Goal: Find contact information: Find contact information

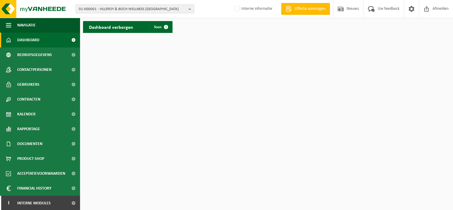
click at [150, 9] on span "01-000001 - VILLEROY & BOCH WELLNESS [GEOGRAPHIC_DATA]" at bounding box center [132, 9] width 107 height 9
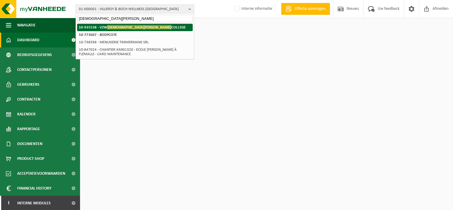
type input "[DEMOGRAPHIC_DATA][PERSON_NAME]"
click at [117, 27] on span "[DEMOGRAPHIC_DATA][PERSON_NAME]" at bounding box center [139, 27] width 64 height 4
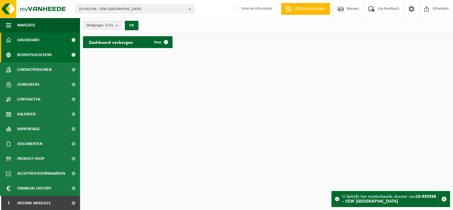
click at [44, 57] on span "Bedrijfsgegevens" at bounding box center [34, 54] width 35 height 15
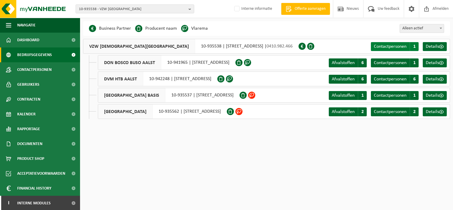
click at [379, 47] on span "Contactpersonen" at bounding box center [390, 46] width 33 height 5
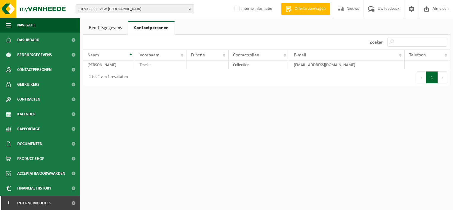
click at [102, 29] on link "Bedrijfsgegevens" at bounding box center [105, 28] width 45 height 14
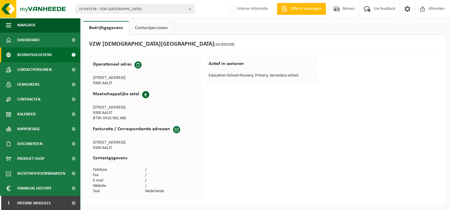
click at [49, 53] on span "Bedrijfsgegevens" at bounding box center [34, 54] width 35 height 15
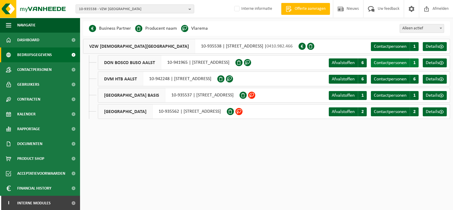
click at [389, 66] on link "Contactpersonen C 1" at bounding box center [395, 62] width 48 height 9
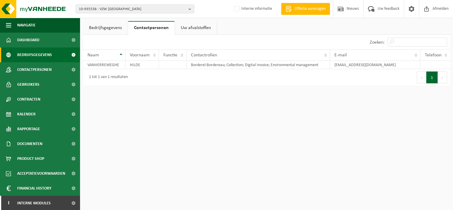
click at [26, 56] on span "Bedrijfsgegevens" at bounding box center [34, 54] width 35 height 15
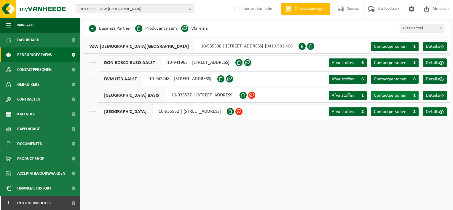
click at [394, 94] on span "Contactpersonen" at bounding box center [390, 95] width 33 height 5
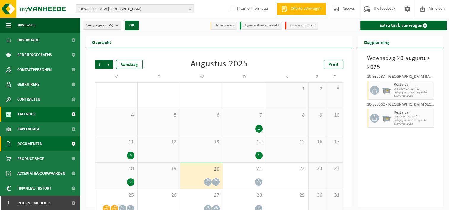
click at [42, 139] on span "Documenten" at bounding box center [29, 143] width 25 height 15
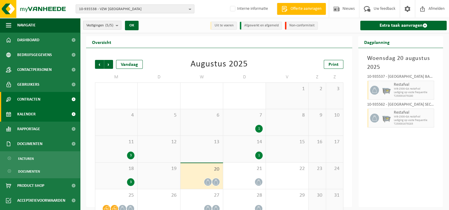
click at [43, 99] on link "Contracten" at bounding box center [40, 99] width 80 height 15
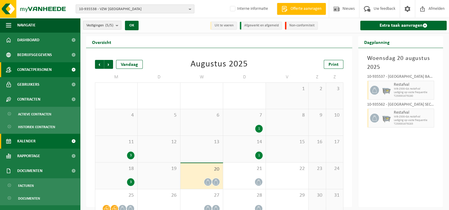
click at [45, 72] on span "Contactpersonen" at bounding box center [34, 69] width 34 height 15
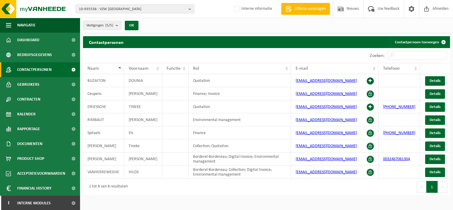
click at [192, 8] on b "button" at bounding box center [191, 9] width 5 height 8
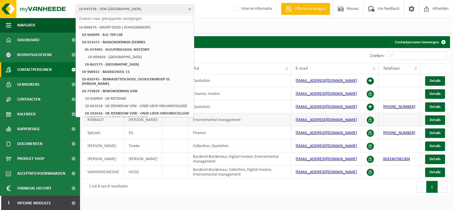
click at [274, 126] on td "Environmental management" at bounding box center [240, 119] width 103 height 13
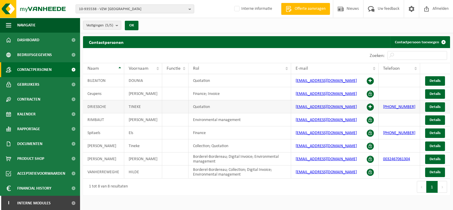
click at [102, 113] on td "DRIESSCHE" at bounding box center [103, 106] width 41 height 13
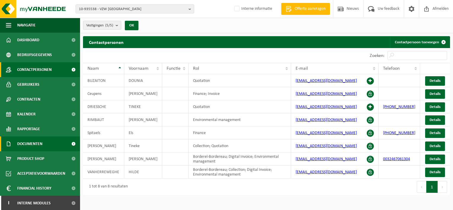
click at [45, 145] on link "Documenten" at bounding box center [40, 143] width 80 height 15
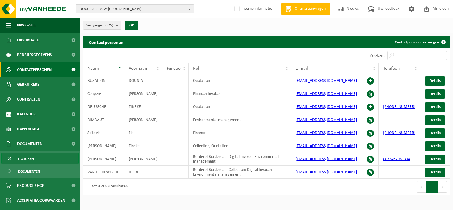
click at [37, 158] on link "Facturen" at bounding box center [39, 158] width 77 height 11
